Goal: Task Accomplishment & Management: Manage account settings

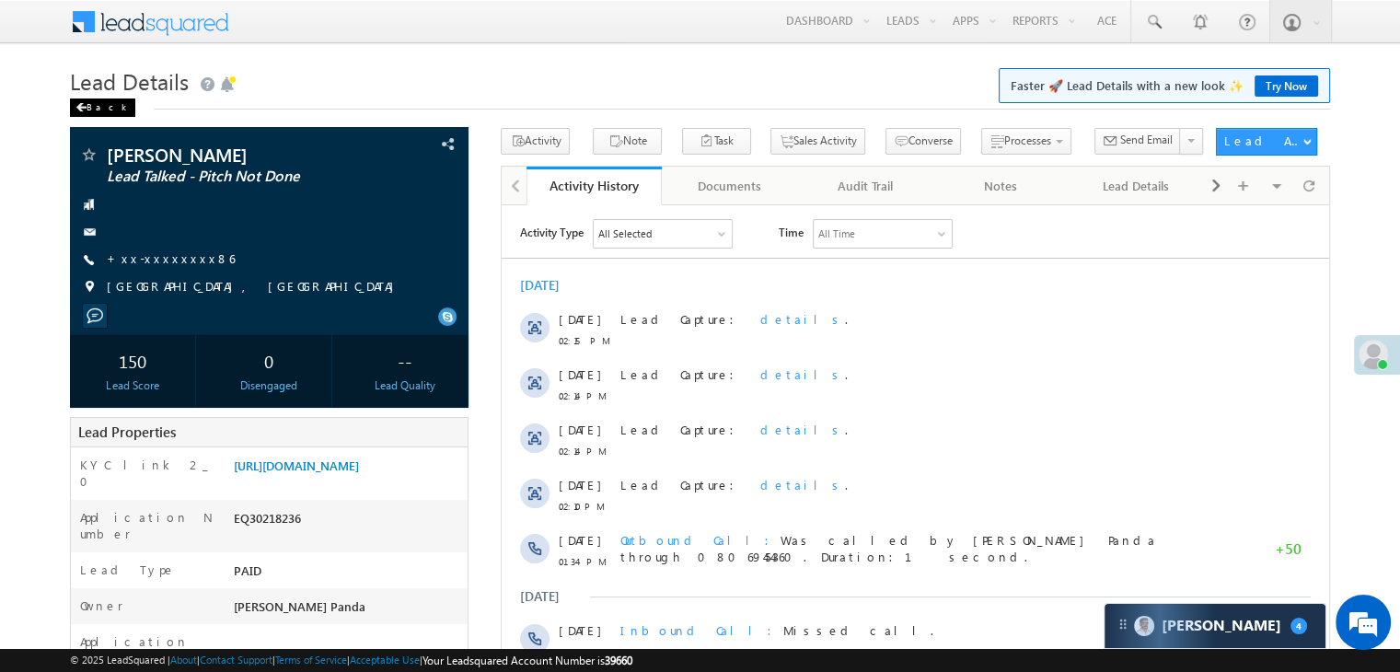
click at [85, 102] on div "Back" at bounding box center [102, 107] width 65 height 18
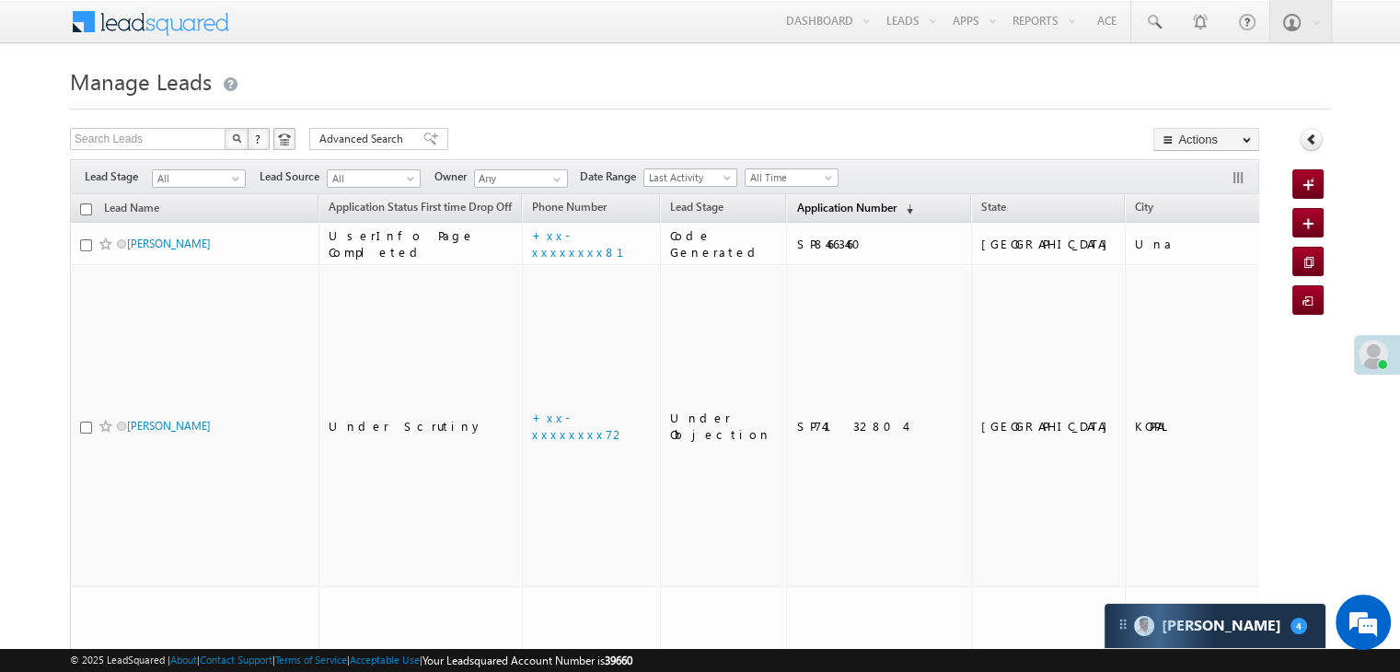
click at [795, 197] on link "Application Number (sorted descending)" at bounding box center [854, 209] width 135 height 24
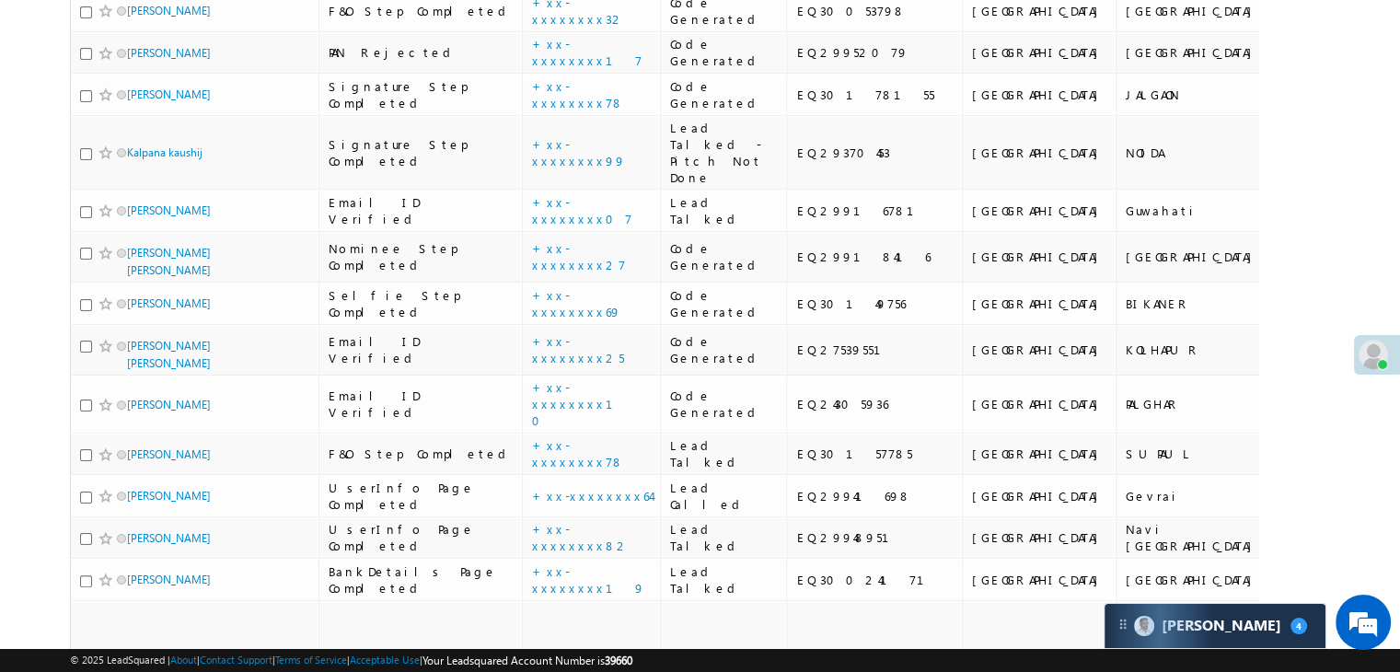
scroll to position [368, 0]
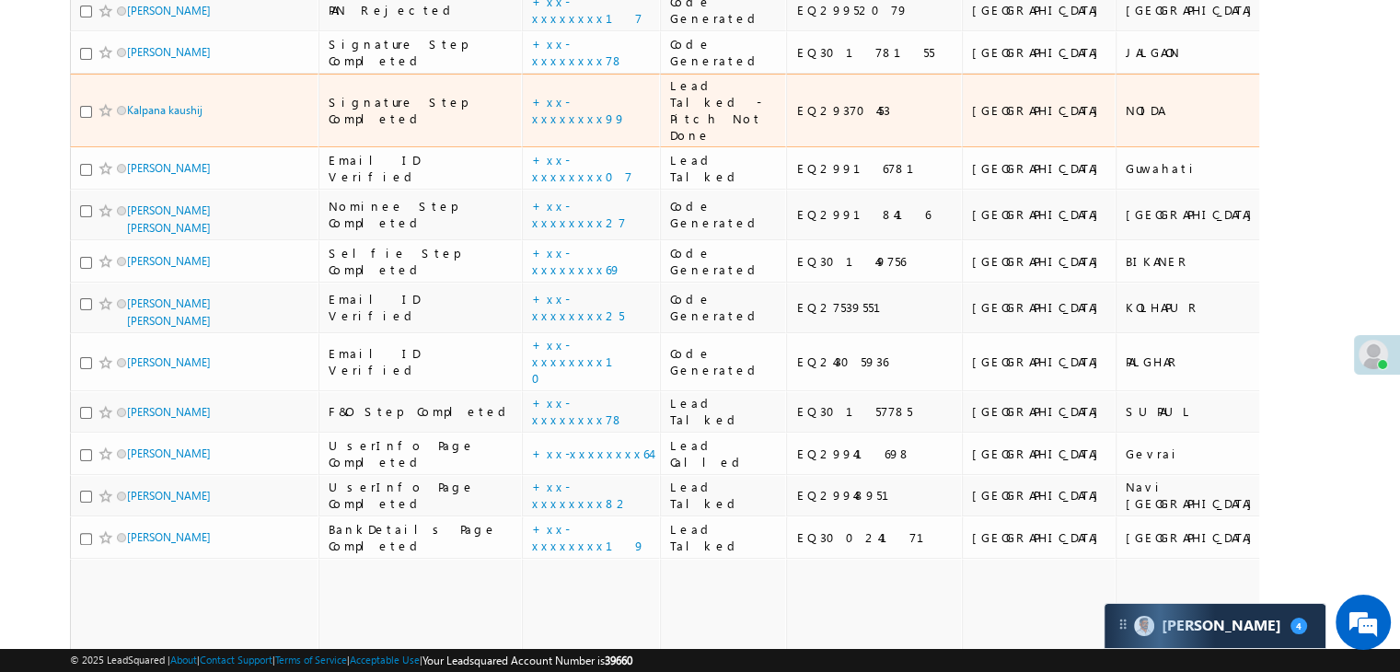
click at [161, 119] on span "Kalpana kaushij" at bounding box center [189, 109] width 124 height 17
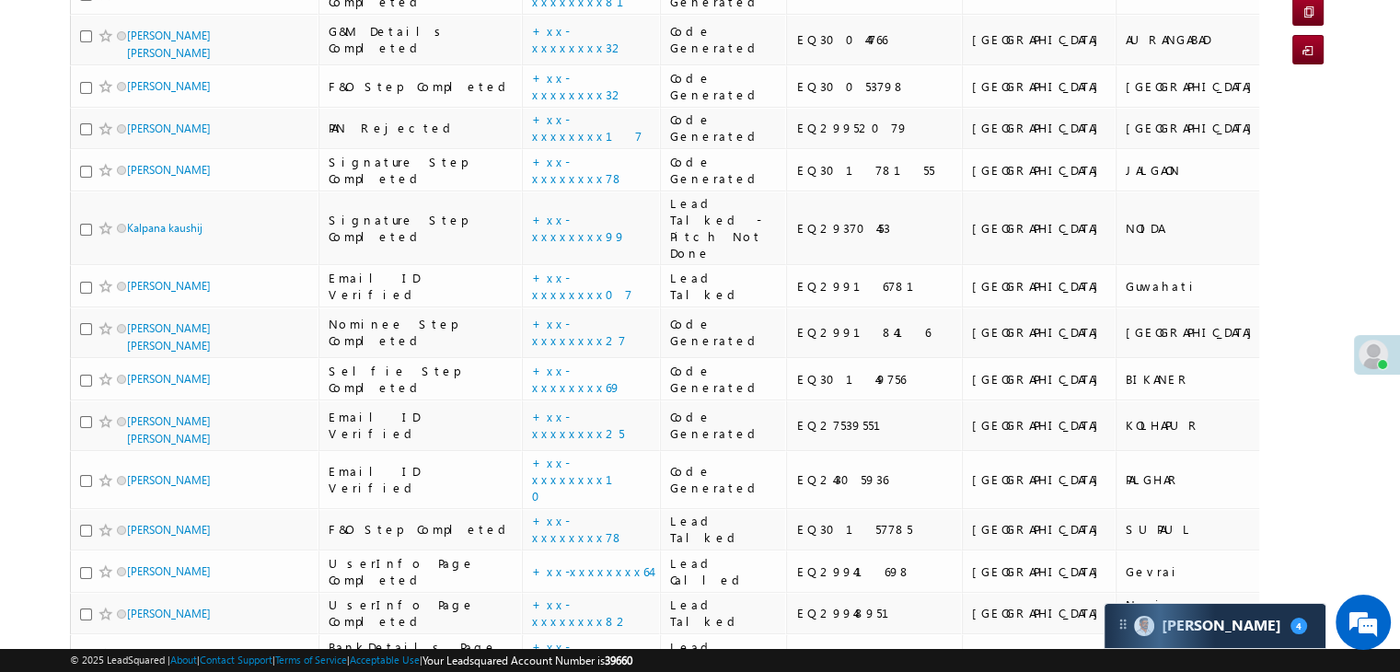
scroll to position [0, 0]
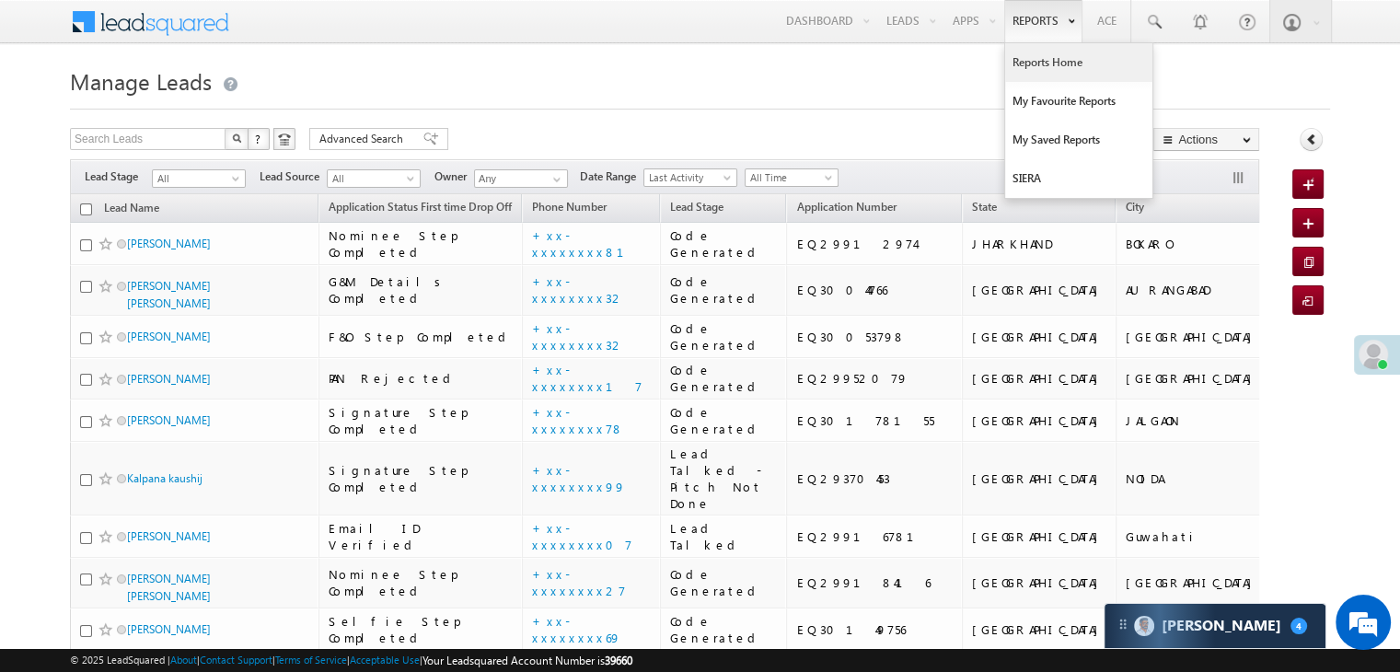
click at [1024, 69] on link "Reports Home" at bounding box center [1078, 62] width 147 height 39
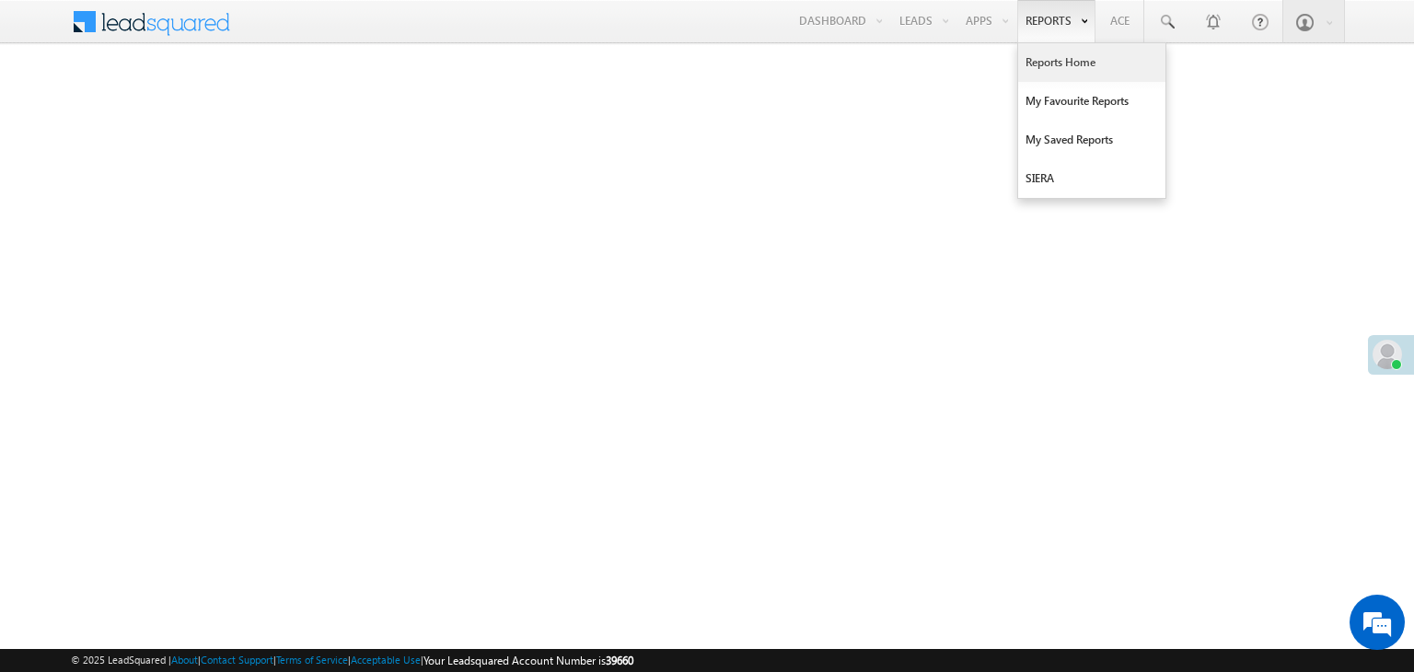
click at [1053, 68] on link "Reports Home" at bounding box center [1091, 62] width 147 height 39
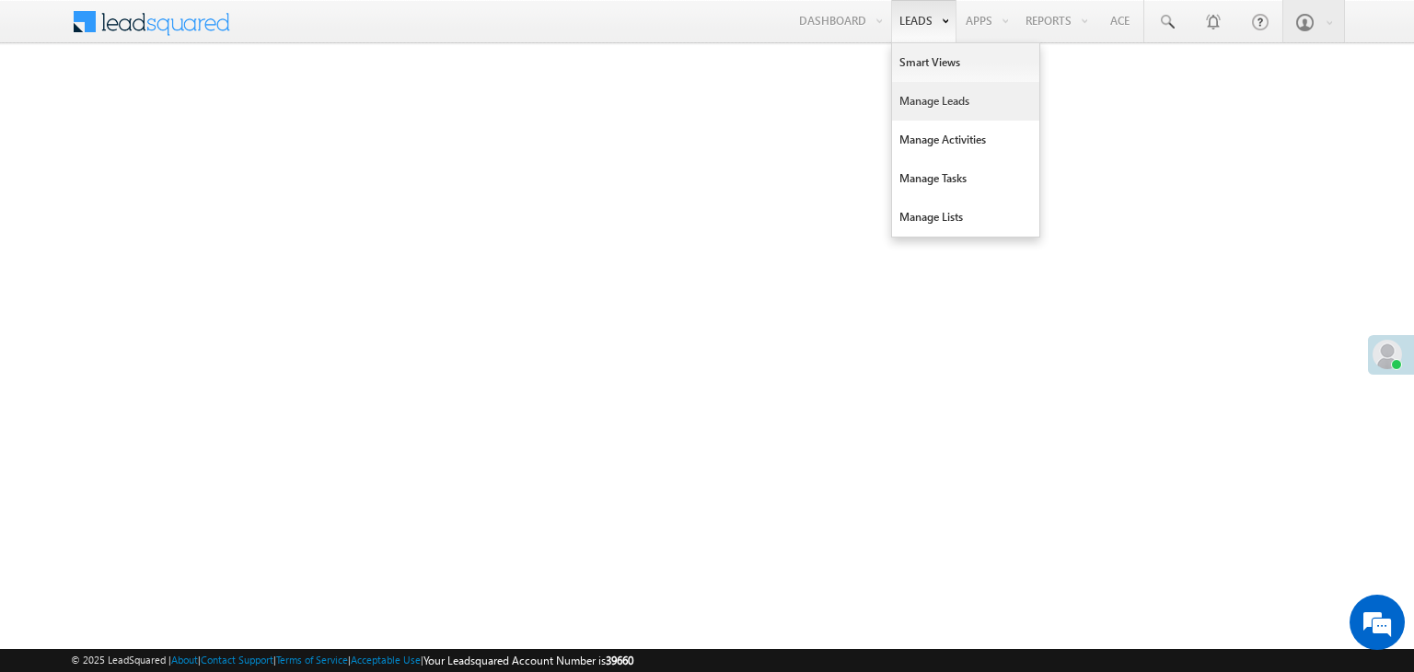
click at [931, 99] on link "Manage Leads" at bounding box center [965, 101] width 147 height 39
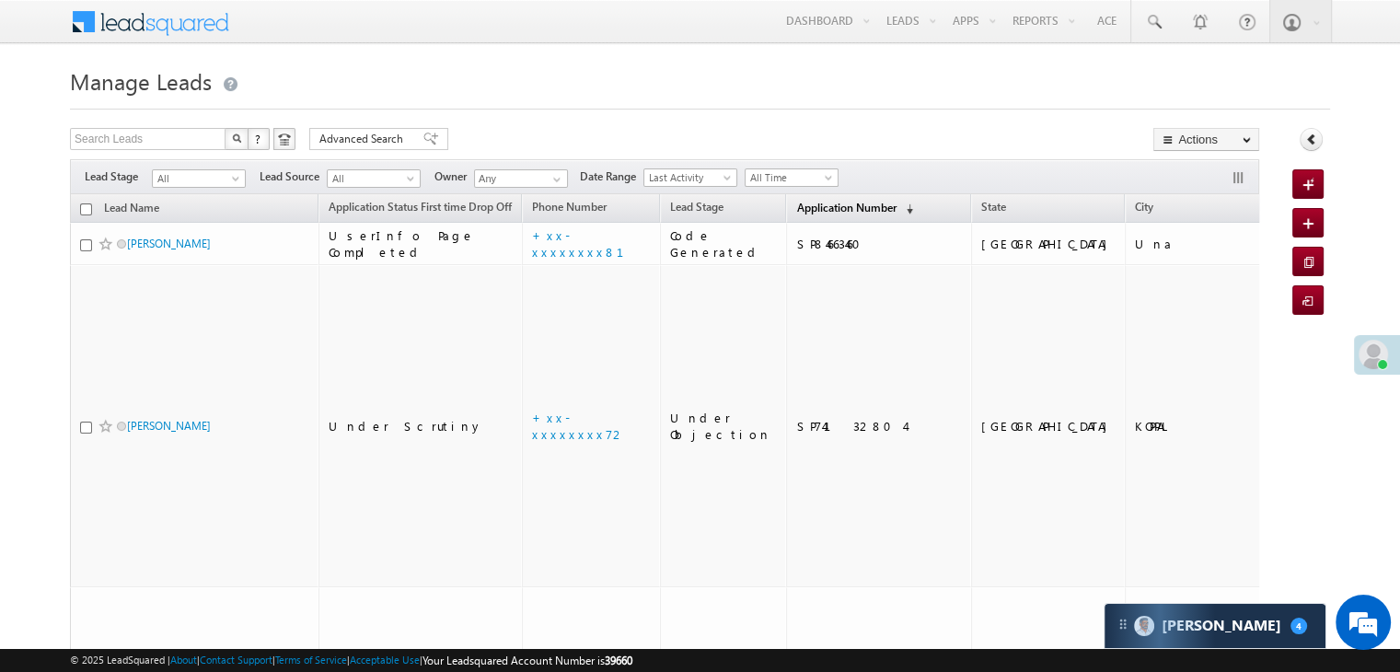
click at [796, 207] on span "Application Number" at bounding box center [845, 208] width 99 height 14
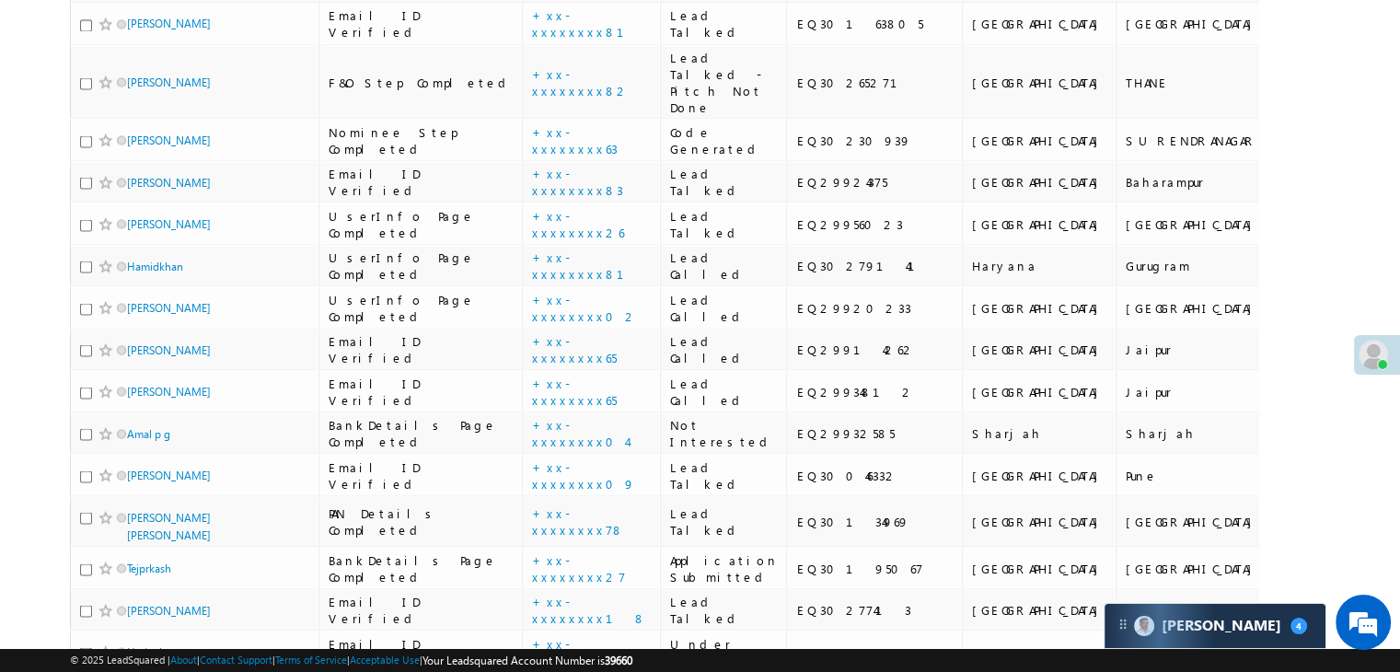
scroll to position [3497, 0]
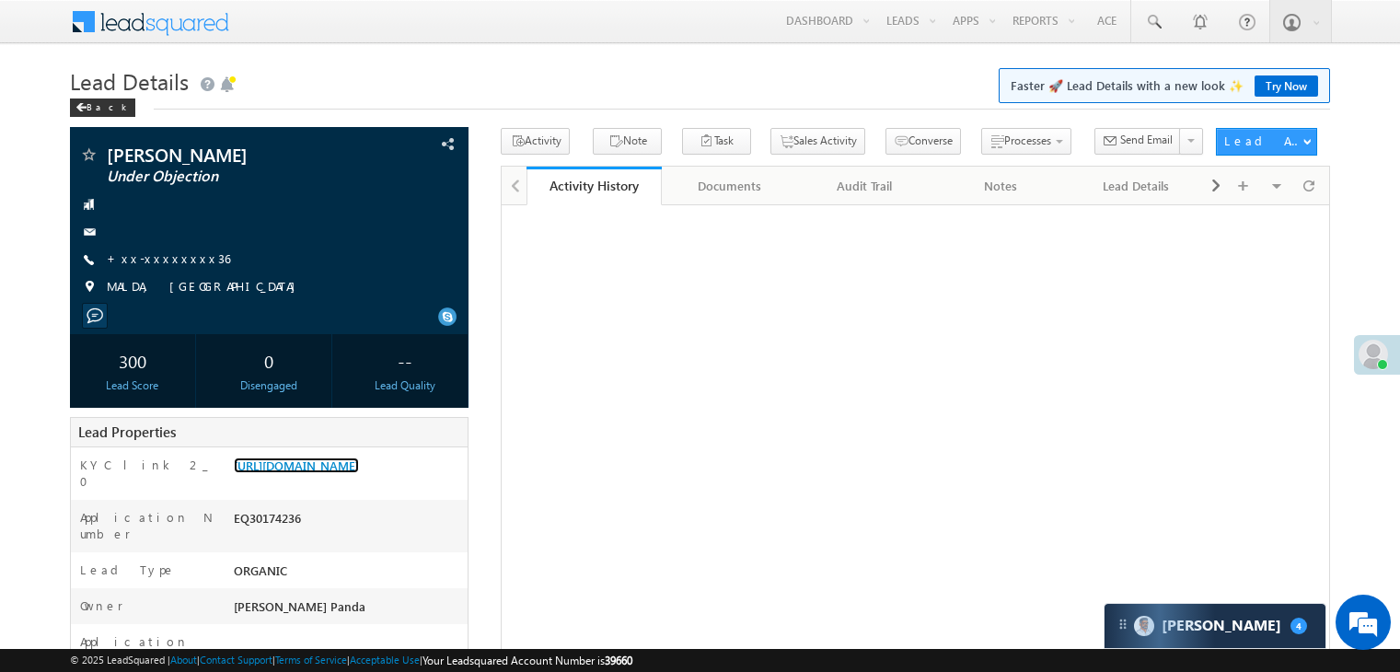
click at [351, 473] on link "[URL][DOMAIN_NAME]" at bounding box center [296, 465] width 125 height 16
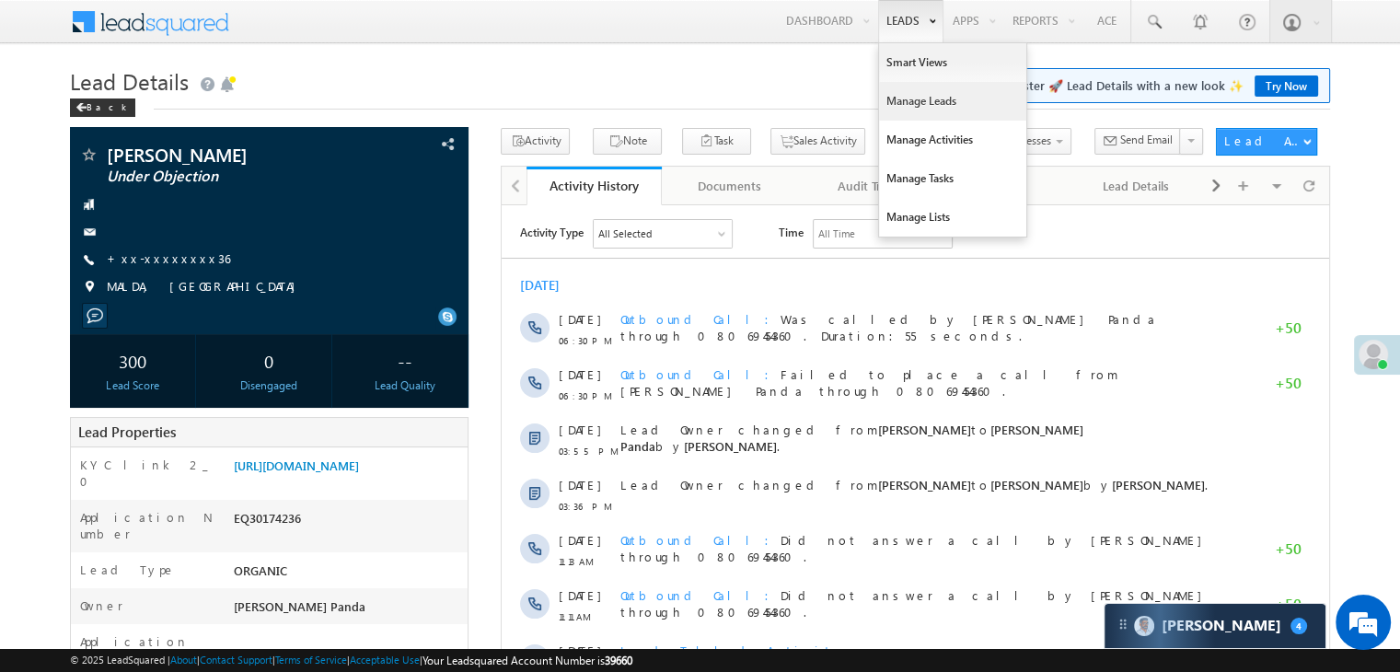
click at [897, 101] on link "Manage Leads" at bounding box center [952, 101] width 147 height 39
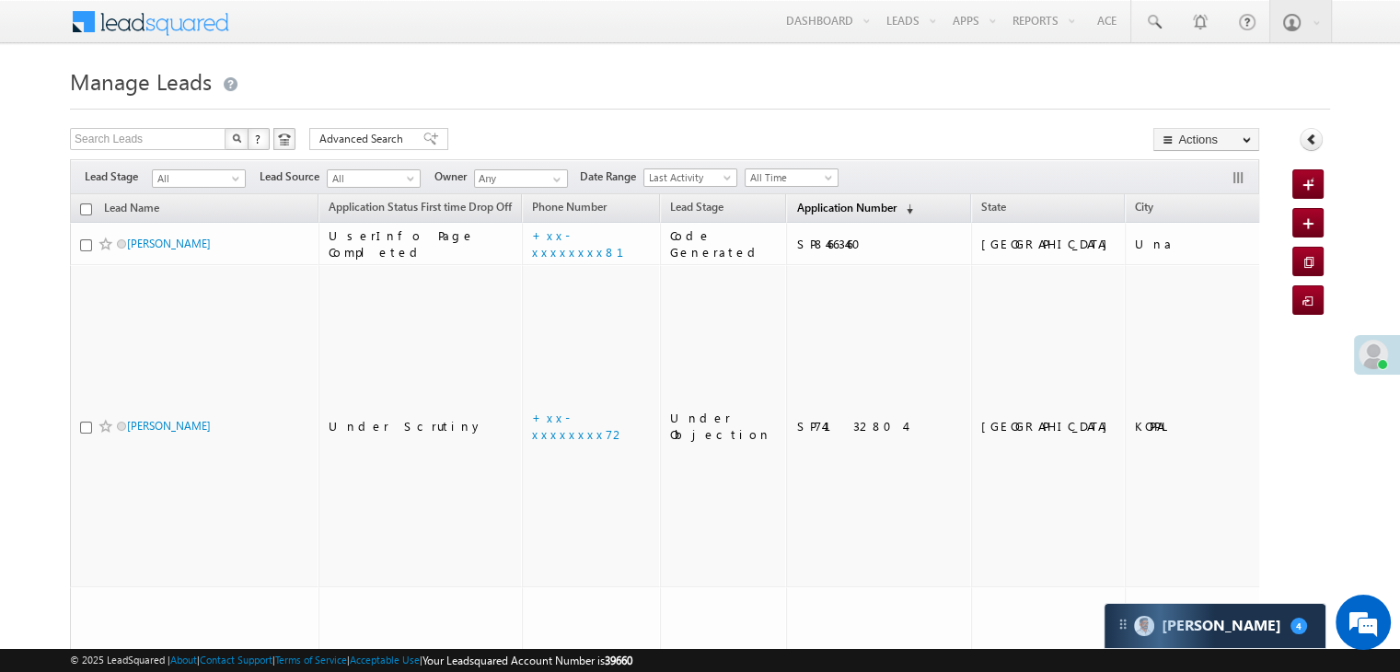
click at [796, 204] on span "Application Number" at bounding box center [845, 208] width 99 height 14
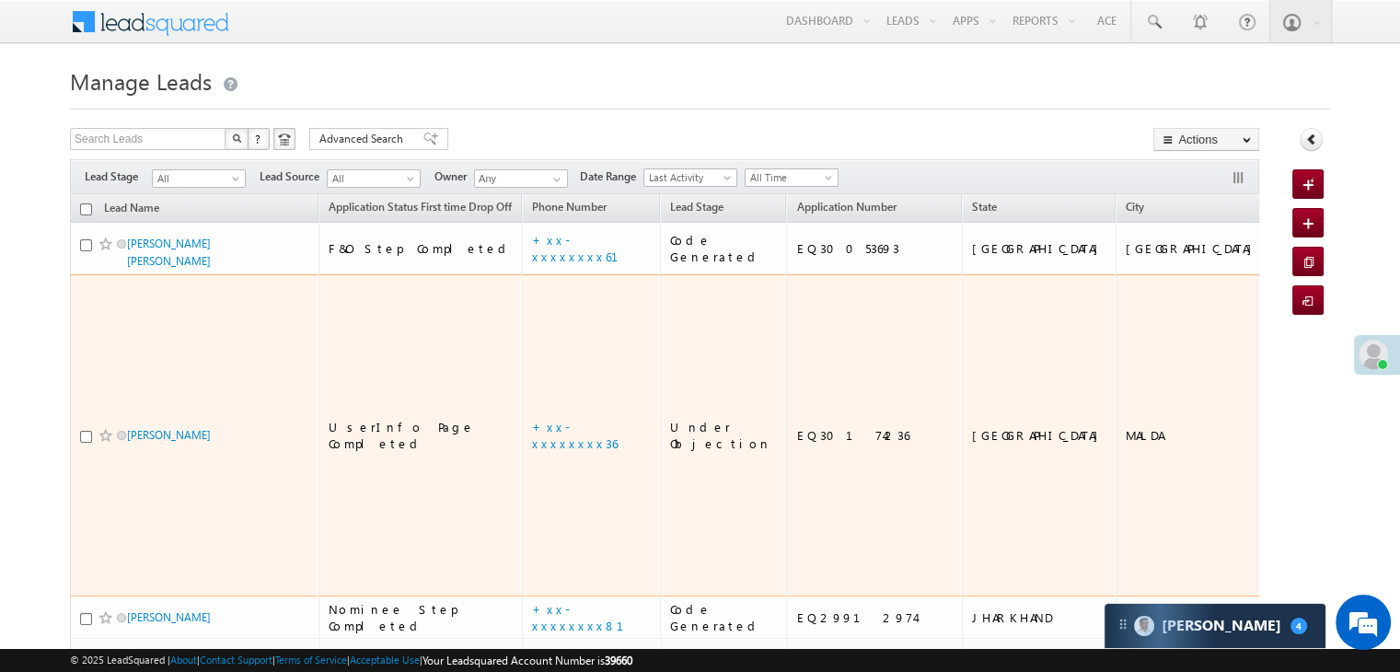
click at [192, 444] on span "Manosi Mandal" at bounding box center [189, 434] width 124 height 17
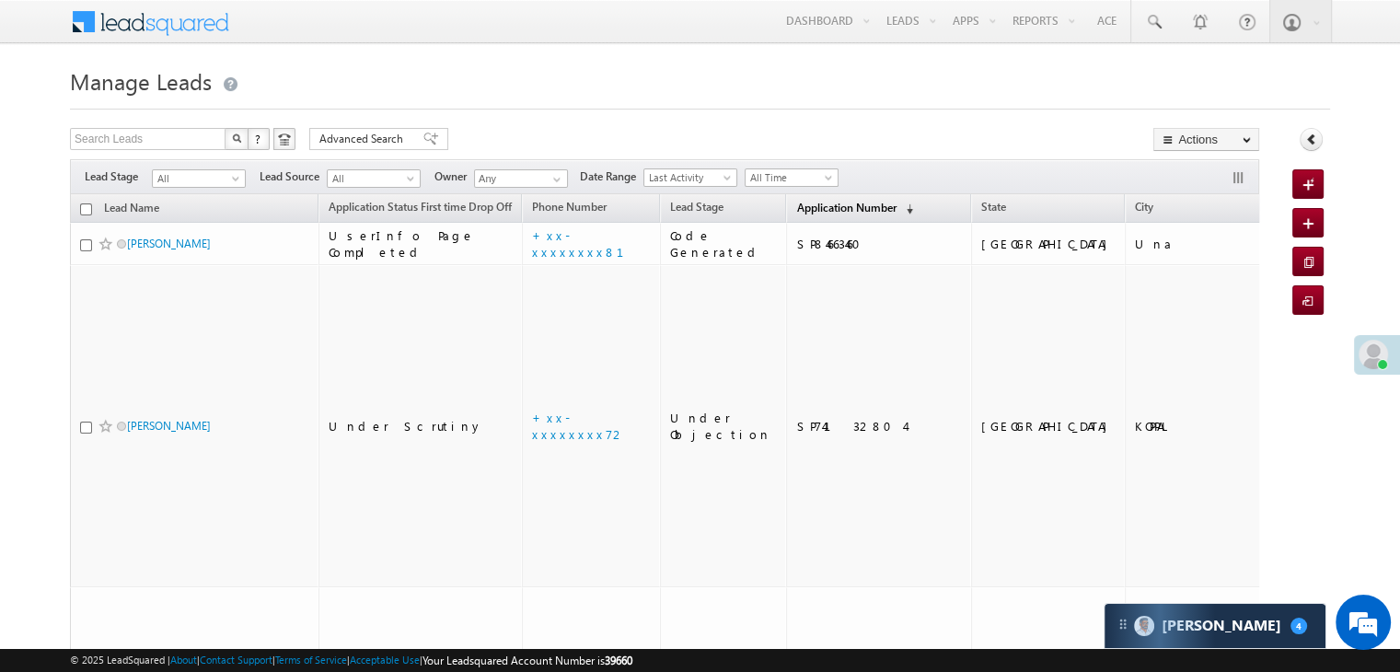
click at [814, 202] on span "Application Number" at bounding box center [845, 208] width 99 height 14
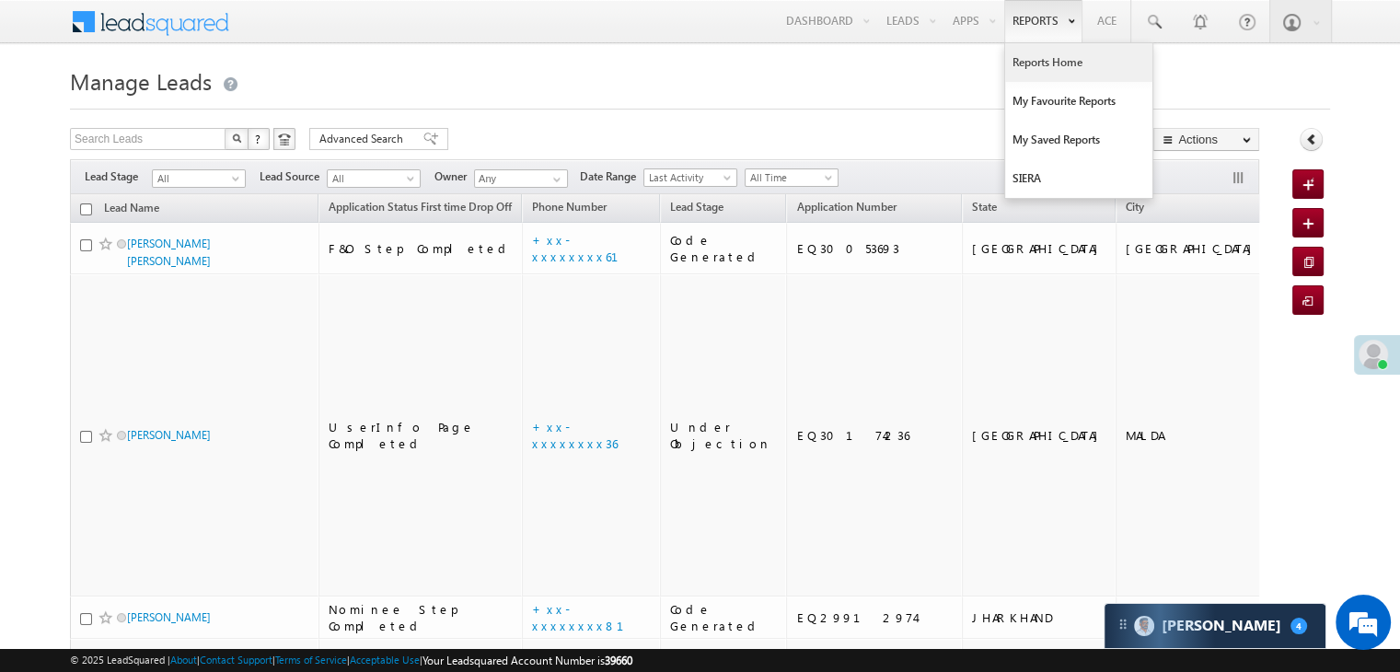
click at [1045, 54] on link "Reports Home" at bounding box center [1078, 62] width 147 height 39
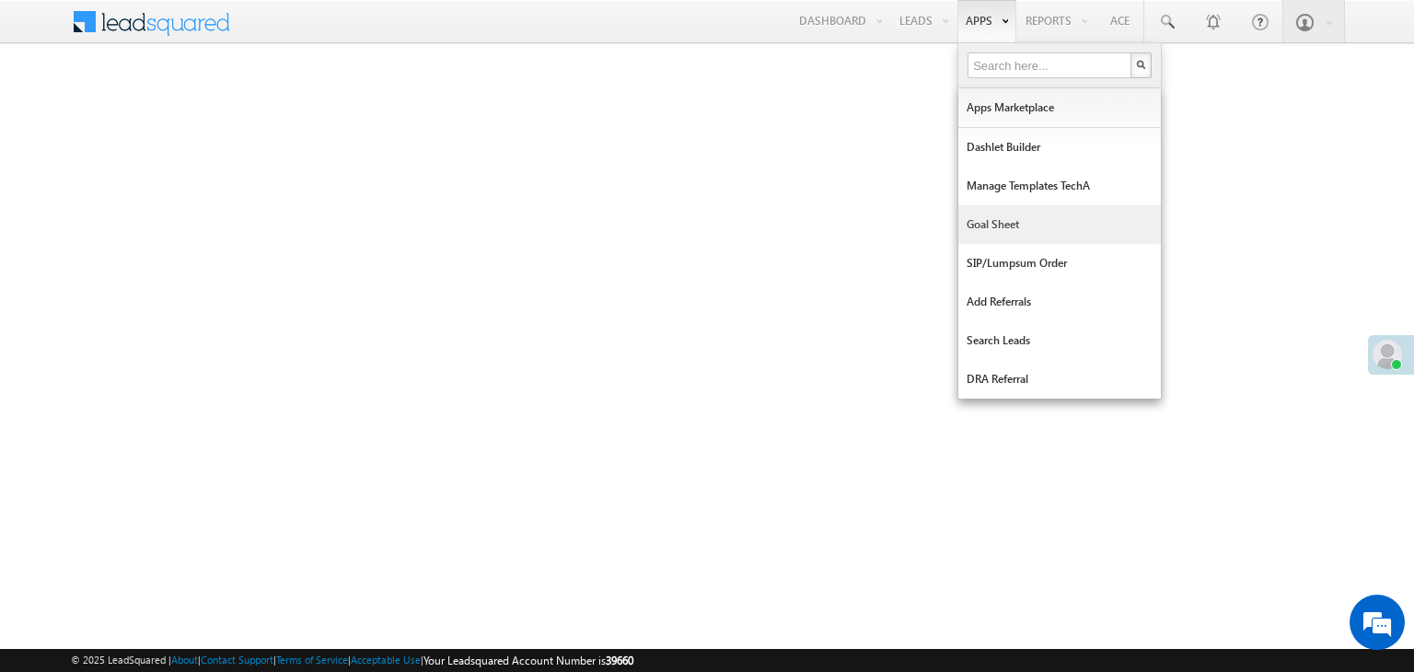
click at [999, 222] on link "Goal Sheet" at bounding box center [1059, 224] width 202 height 39
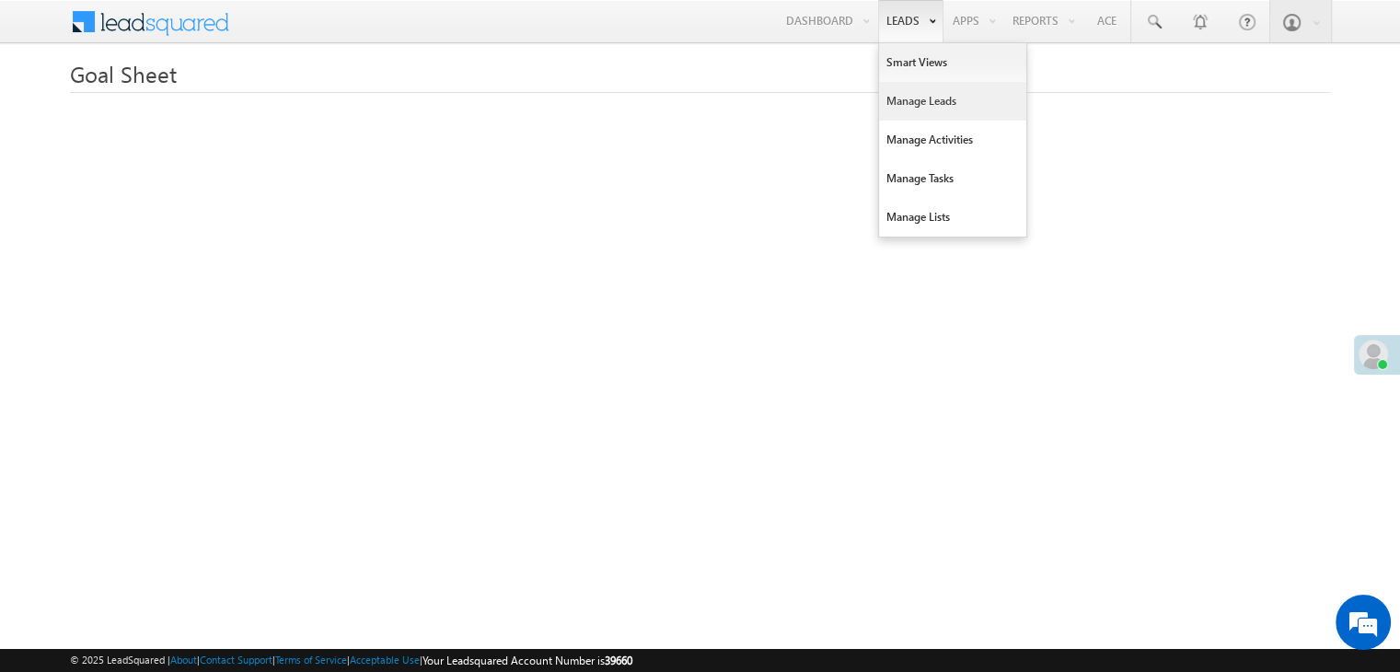
click at [909, 97] on link "Manage Leads" at bounding box center [952, 101] width 147 height 39
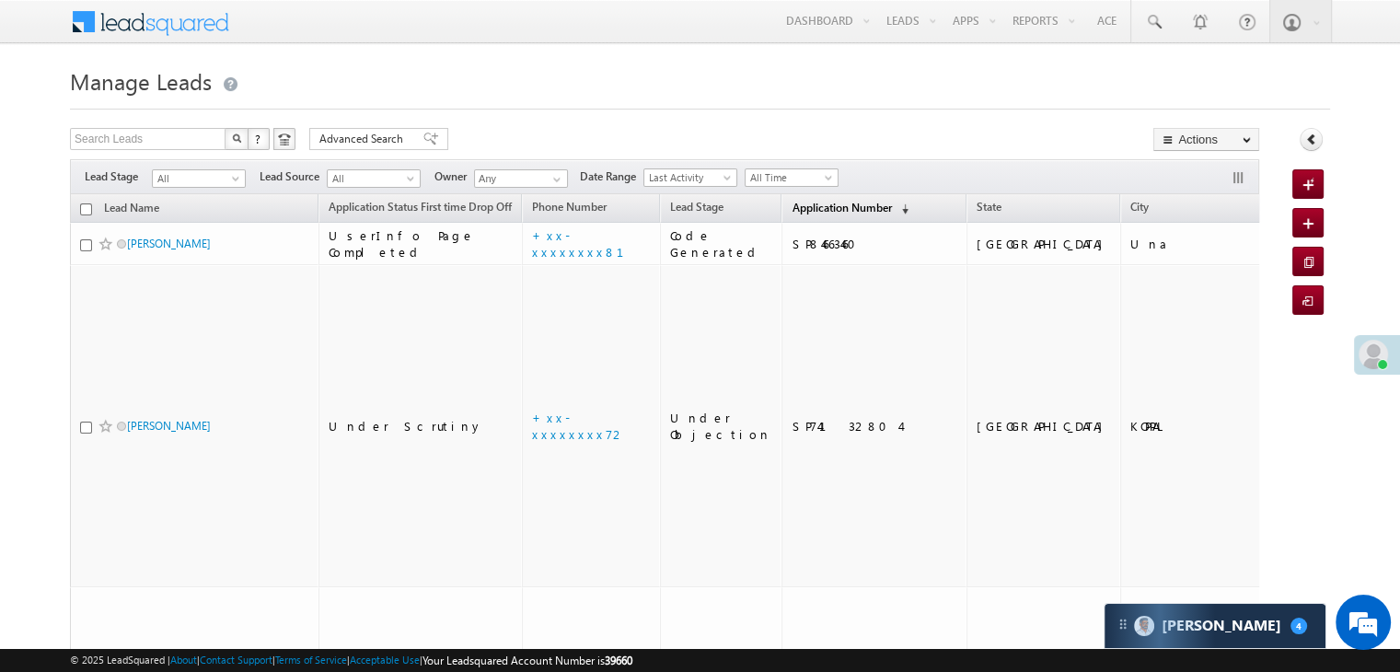
click at [804, 206] on span "Application Number" at bounding box center [840, 208] width 99 height 14
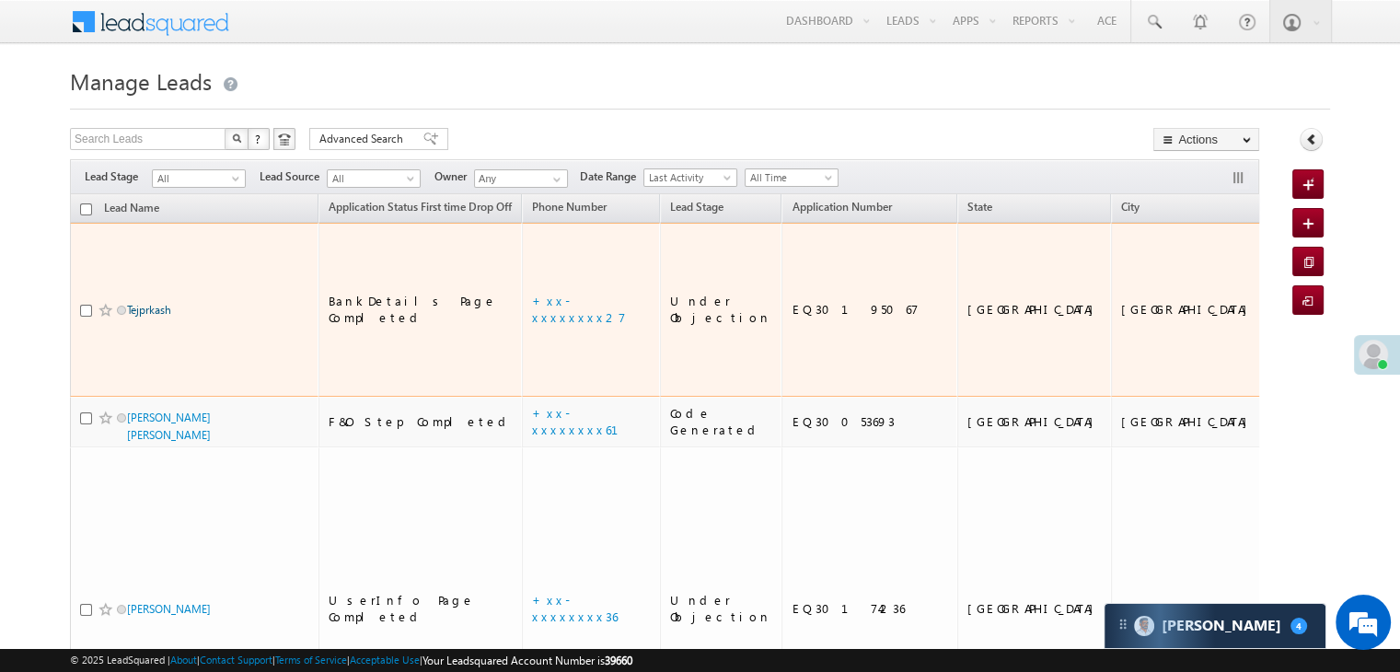
click at [155, 303] on link "Tejprkash" at bounding box center [149, 310] width 44 height 14
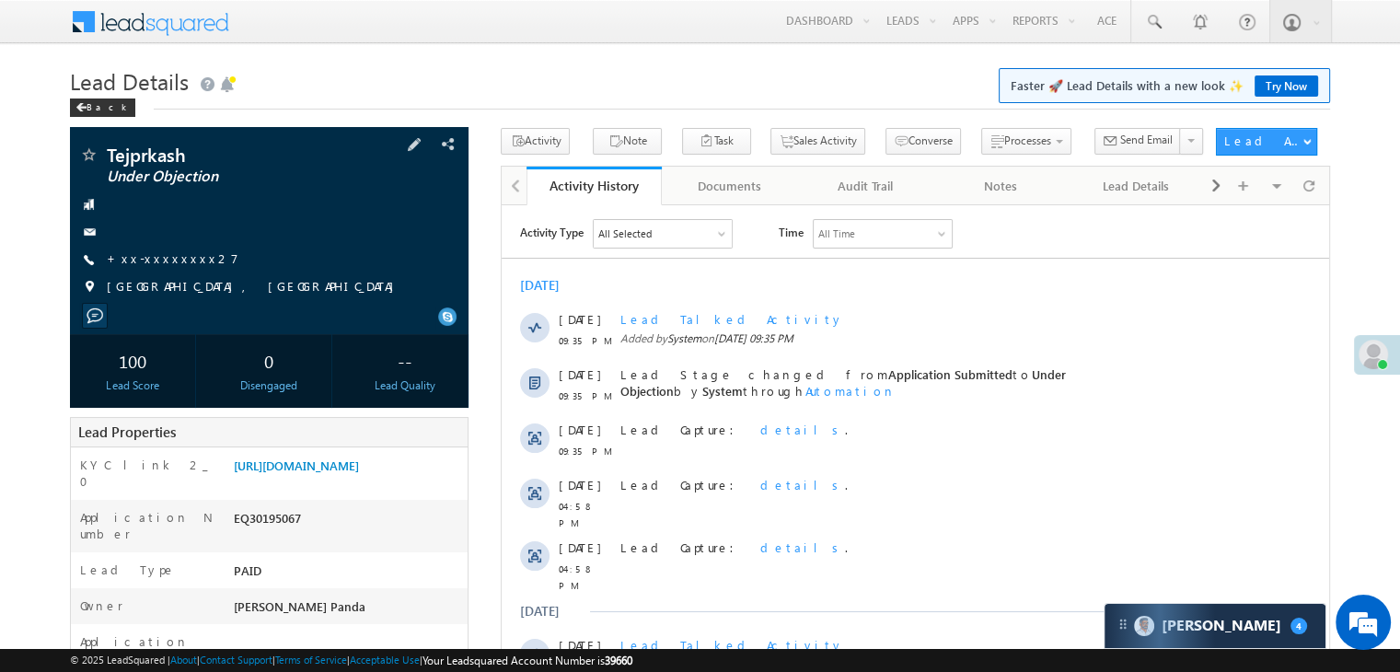
scroll to position [184, 0]
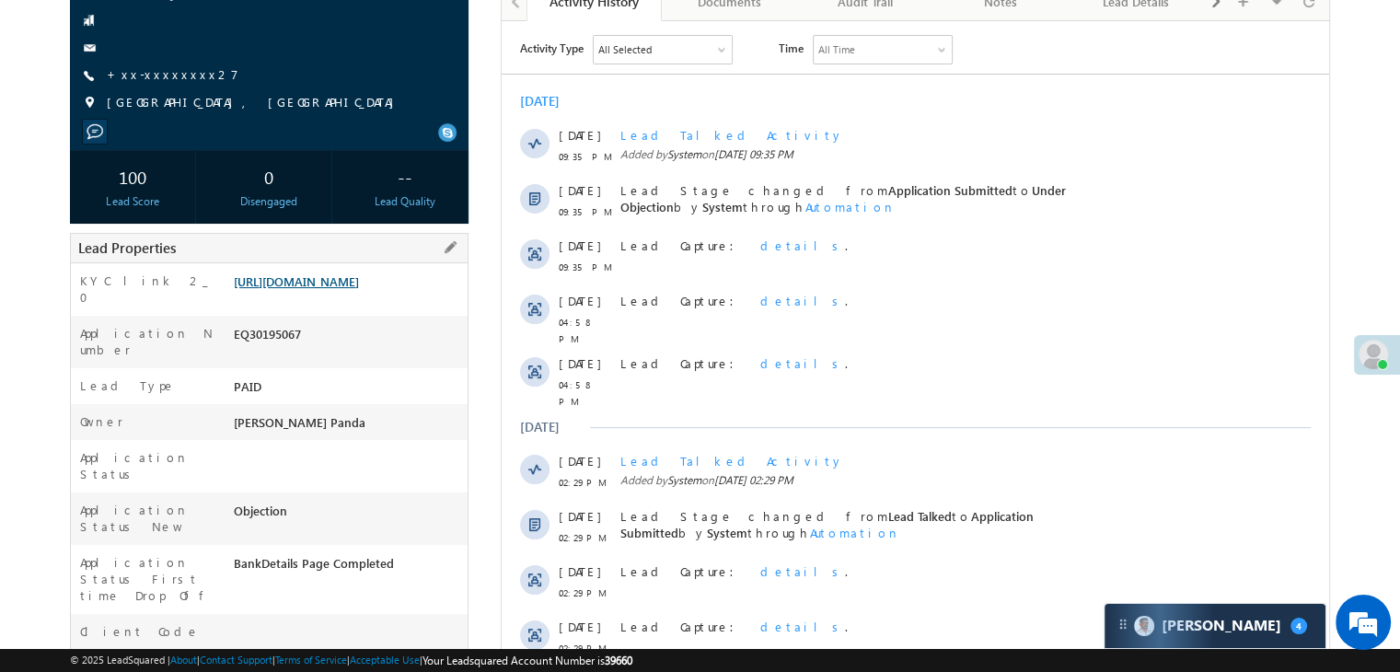
click at [338, 289] on link "[URL][DOMAIN_NAME]" at bounding box center [296, 281] width 125 height 16
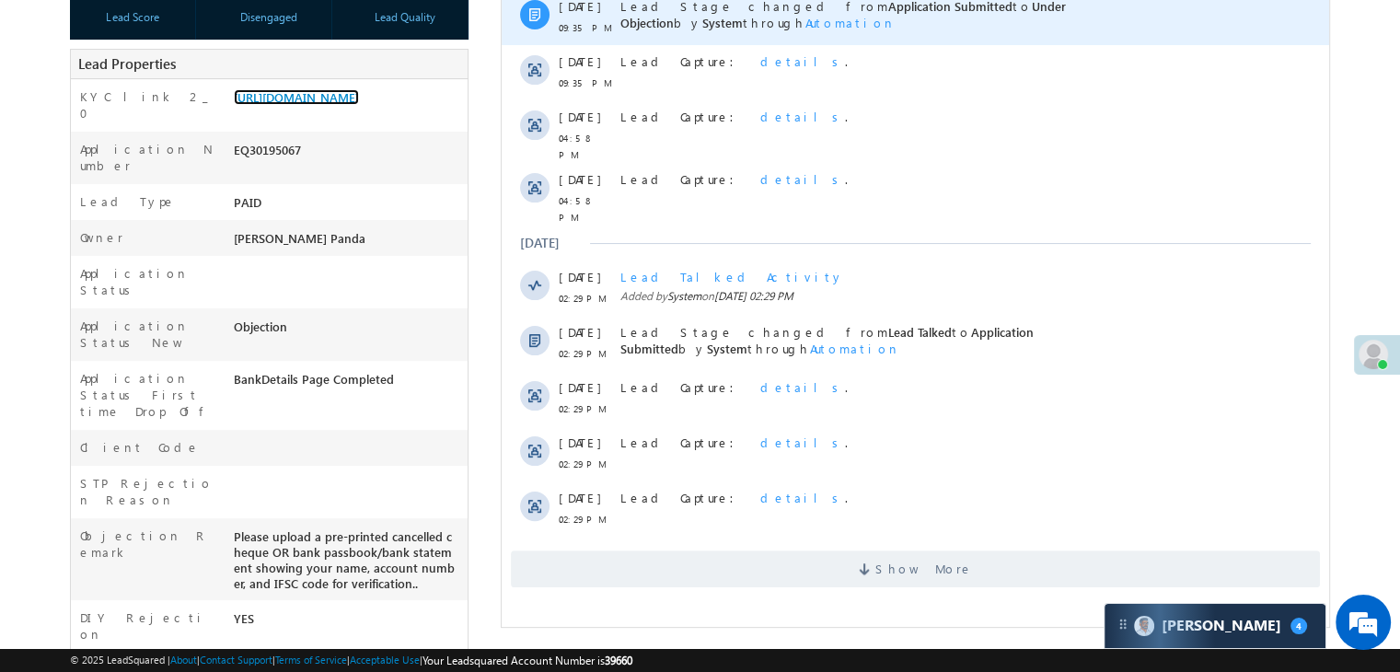
scroll to position [0, 0]
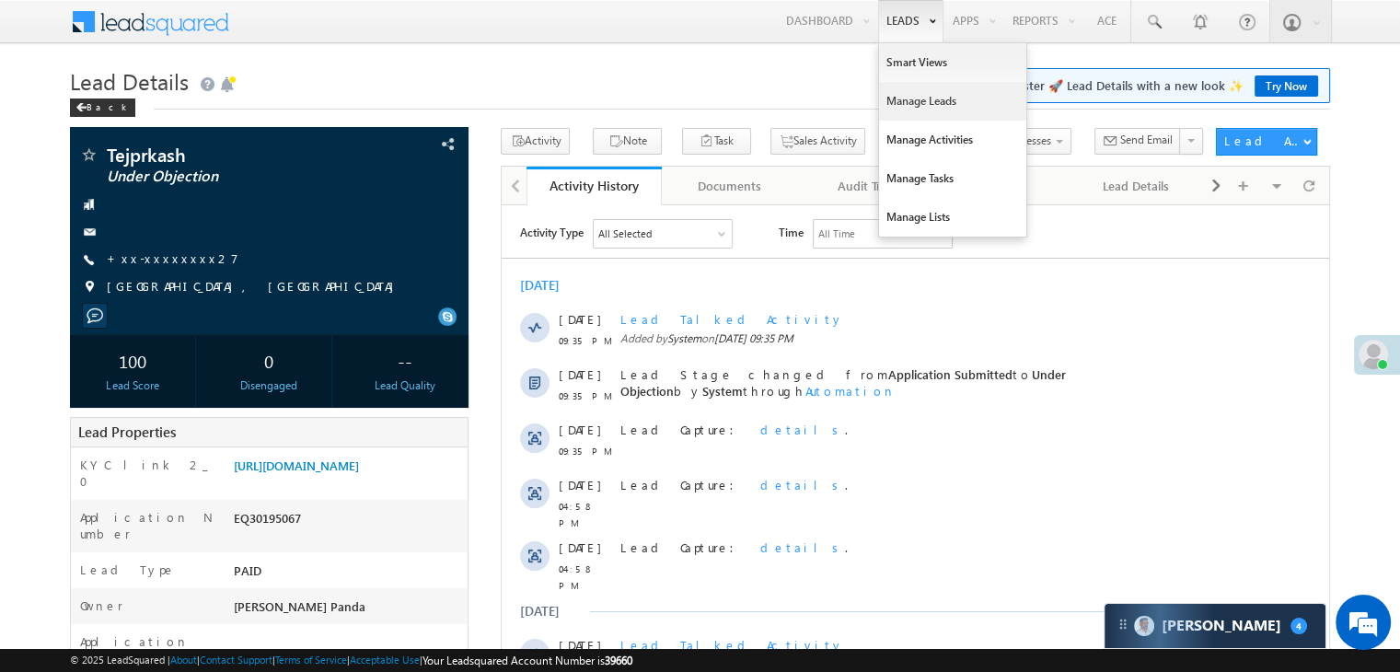
click at [919, 98] on link "Manage Leads" at bounding box center [952, 101] width 147 height 39
